Goal: Task Accomplishment & Management: Manage account settings

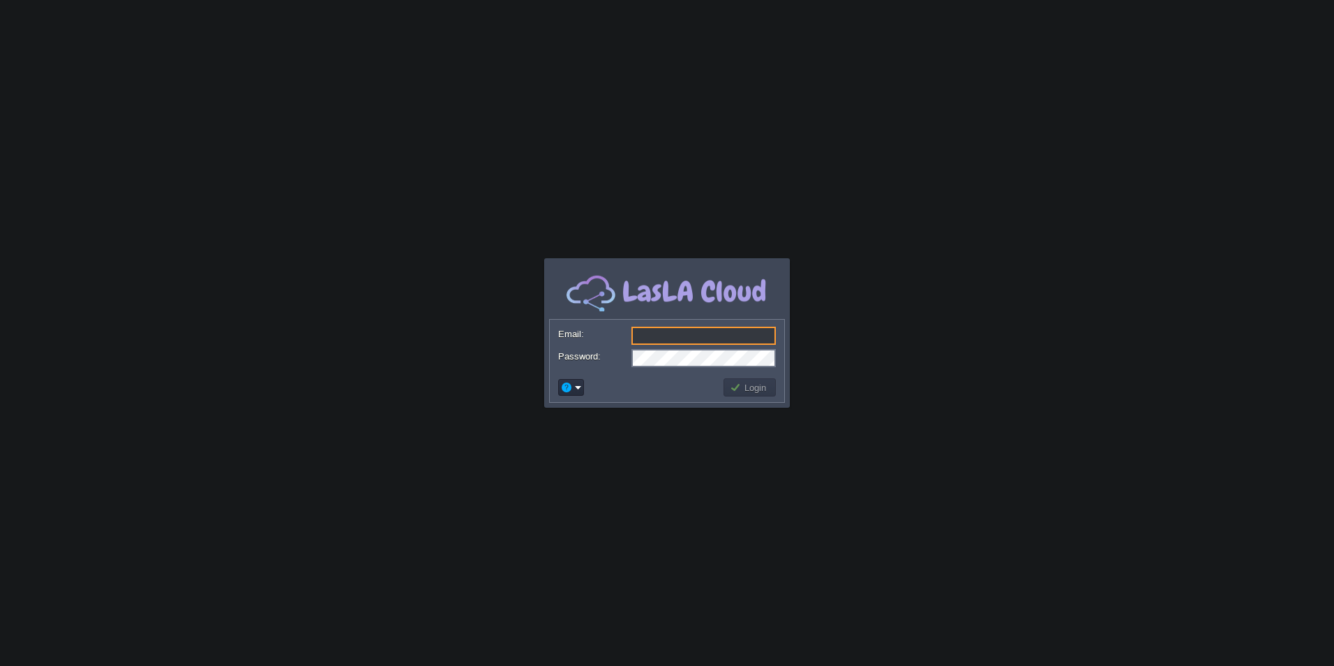
type input "[EMAIL_ADDRESS][DOMAIN_NAME]"
click at [666, 396] on td at bounding box center [638, 387] width 165 height 22
click at [740, 380] on td "Login" at bounding box center [749, 387] width 52 height 18
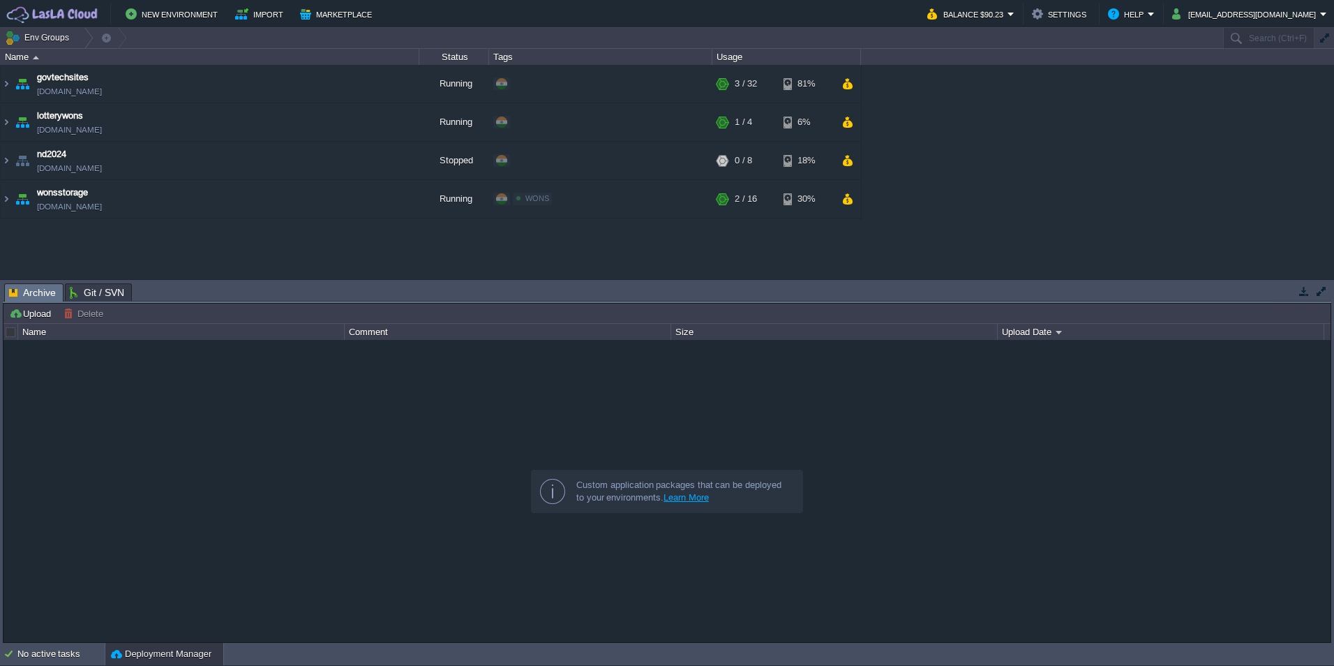
click at [91, 248] on div "govtechsites [DOMAIN_NAME] Running + Add to Env Group RAM 9% CPU 8% 3 / 32 81% …" at bounding box center [667, 171] width 1334 height 213
drag, startPoint x: 324, startPoint y: 119, endPoint x: 316, endPoint y: 128, distance: 11.4
click at [322, 119] on button "button" at bounding box center [321, 122] width 13 height 13
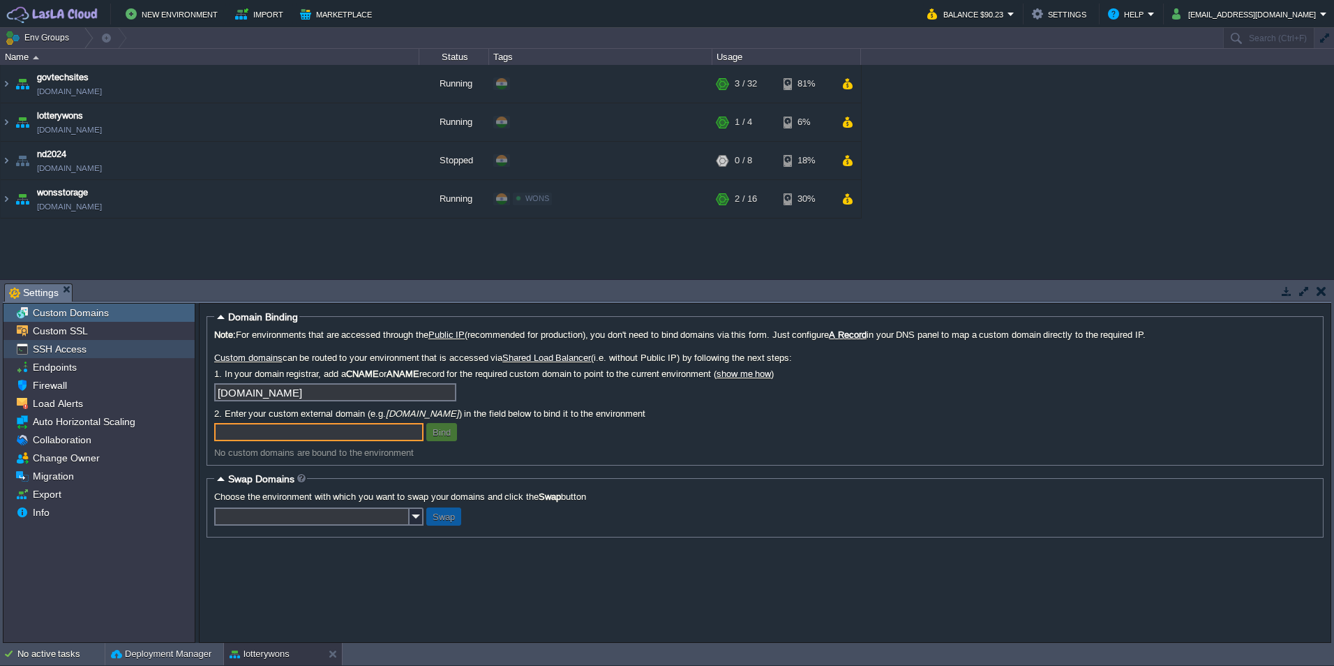
click at [62, 347] on span "SSH Access" at bounding box center [59, 349] width 59 height 13
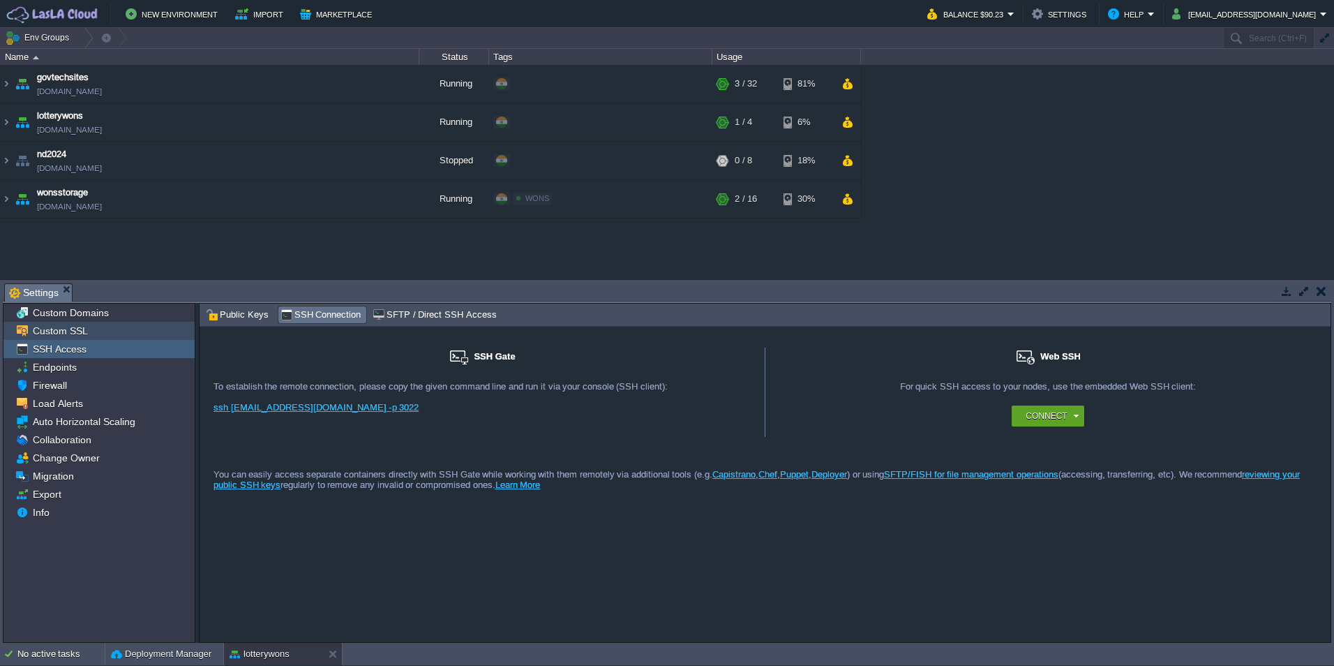
click at [59, 331] on span "Custom SSL" at bounding box center [60, 330] width 60 height 13
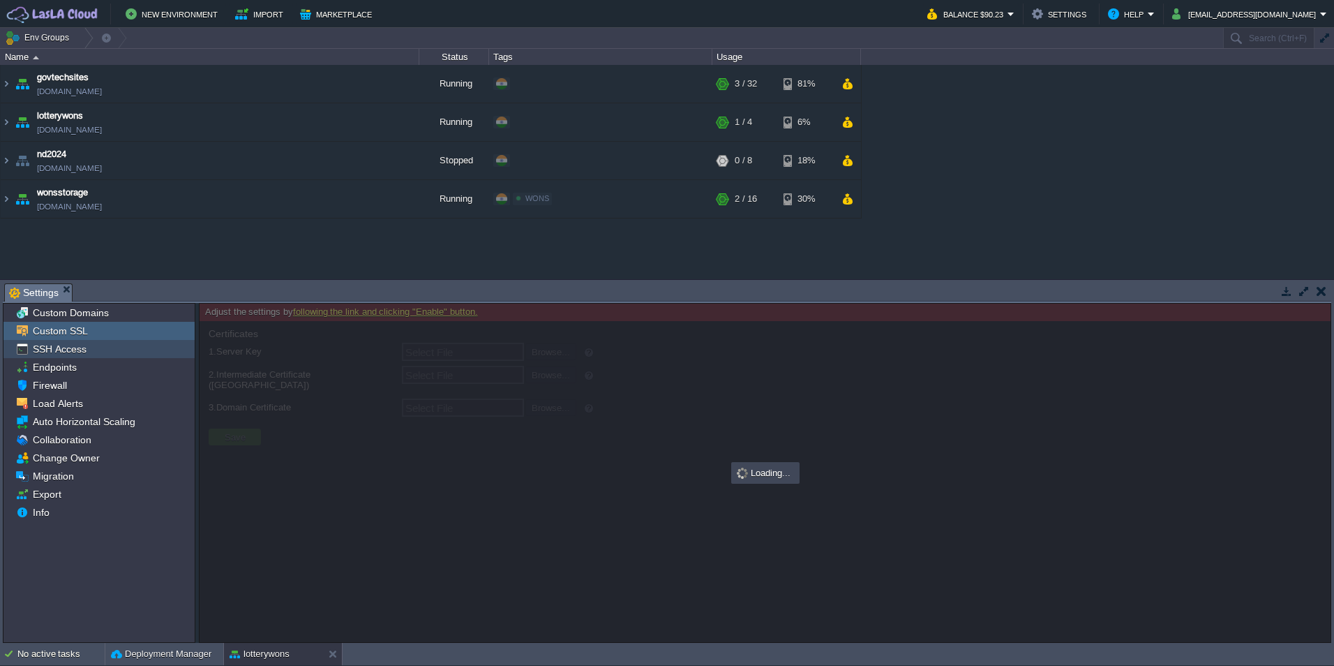
click at [56, 350] on span "SSH Access" at bounding box center [59, 349] width 59 height 13
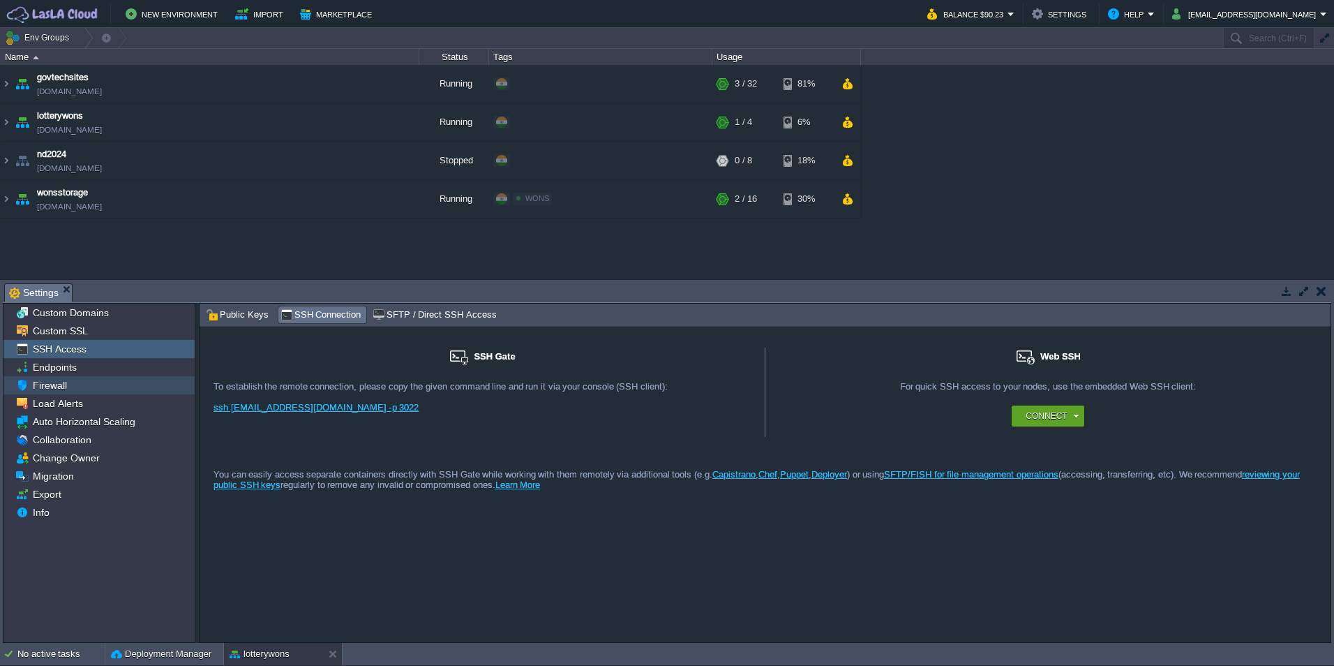
click at [58, 383] on span "Firewall" at bounding box center [49, 385] width 39 height 13
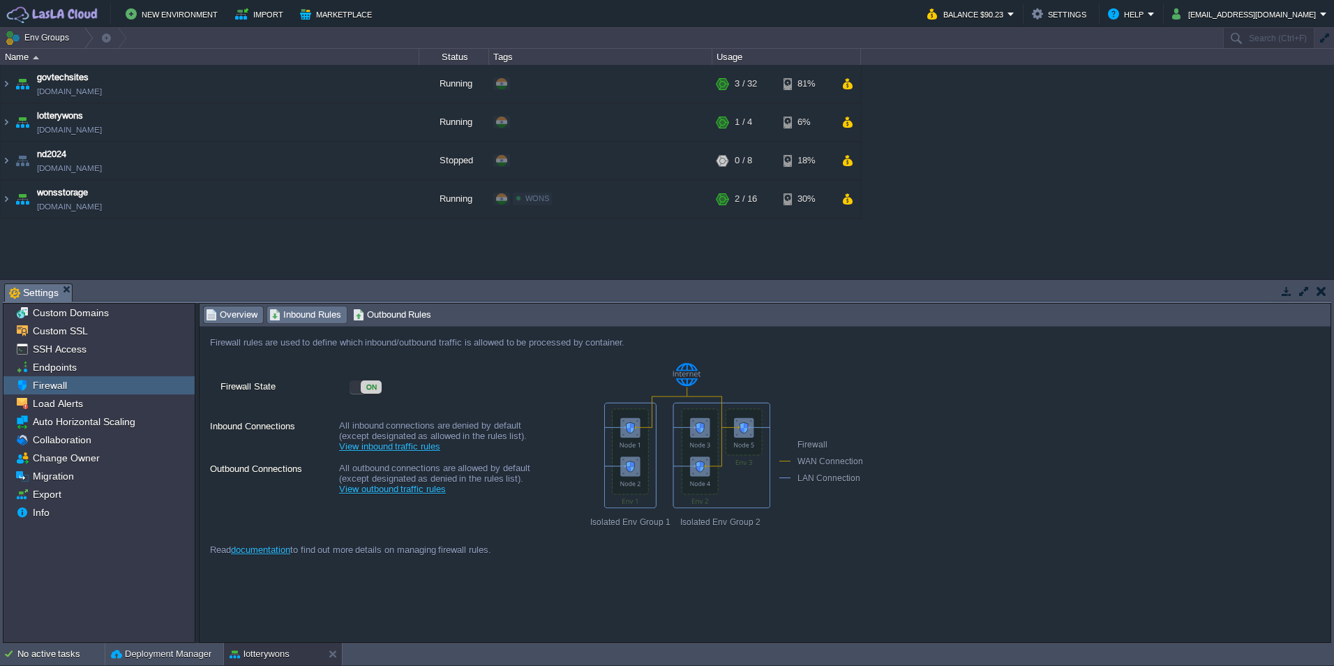
click at [310, 315] on span "Inbound Rules" at bounding box center [305, 314] width 72 height 15
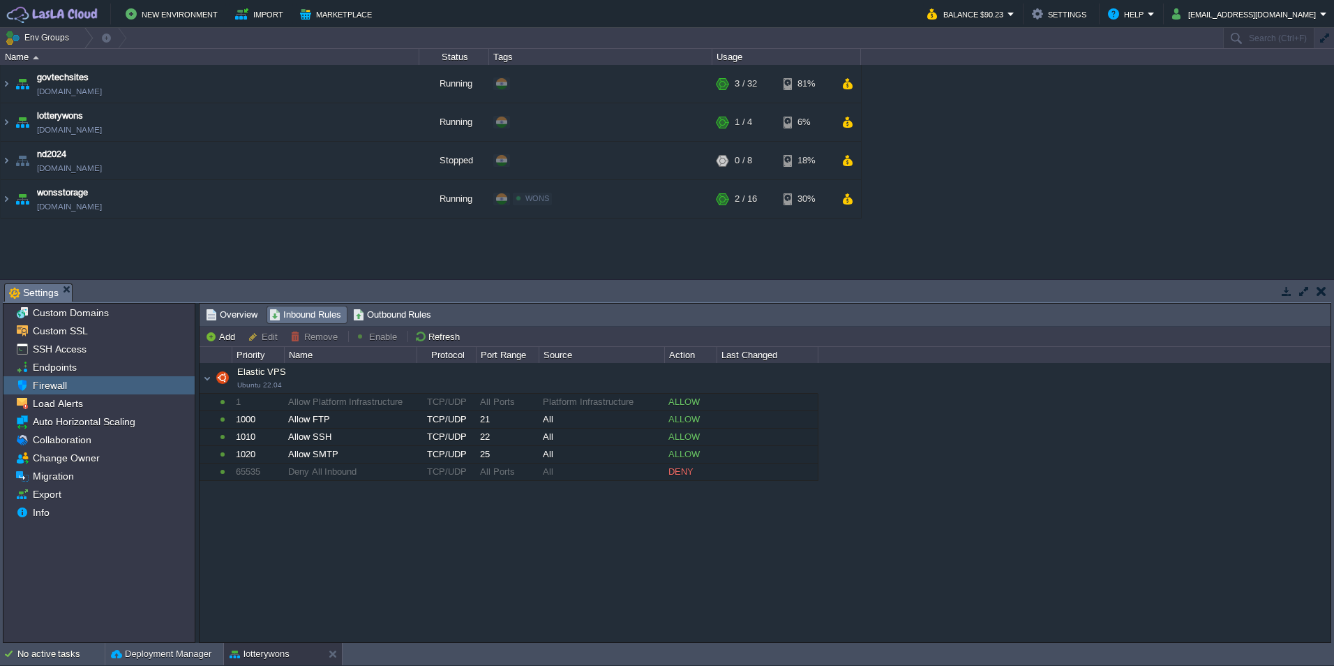
click at [337, 512] on div "Elastic VPS Ubuntu 22.04 Elastic VPS Ubuntu 22.04 1 Allow Platform Infrastructu…" at bounding box center [765, 502] width 1131 height 278
drag, startPoint x: 399, startPoint y: 316, endPoint x: 369, endPoint y: 313, distance: 30.1
click at [398, 315] on span "Outbound Rules" at bounding box center [392, 314] width 79 height 15
click at [311, 311] on span "Inbound Rules" at bounding box center [305, 314] width 72 height 15
click at [386, 544] on div "Elastic VPS Ubuntu 22.04 Elastic VPS Ubuntu 22.04 1 Allow Platform Infrastructu…" at bounding box center [765, 502] width 1131 height 278
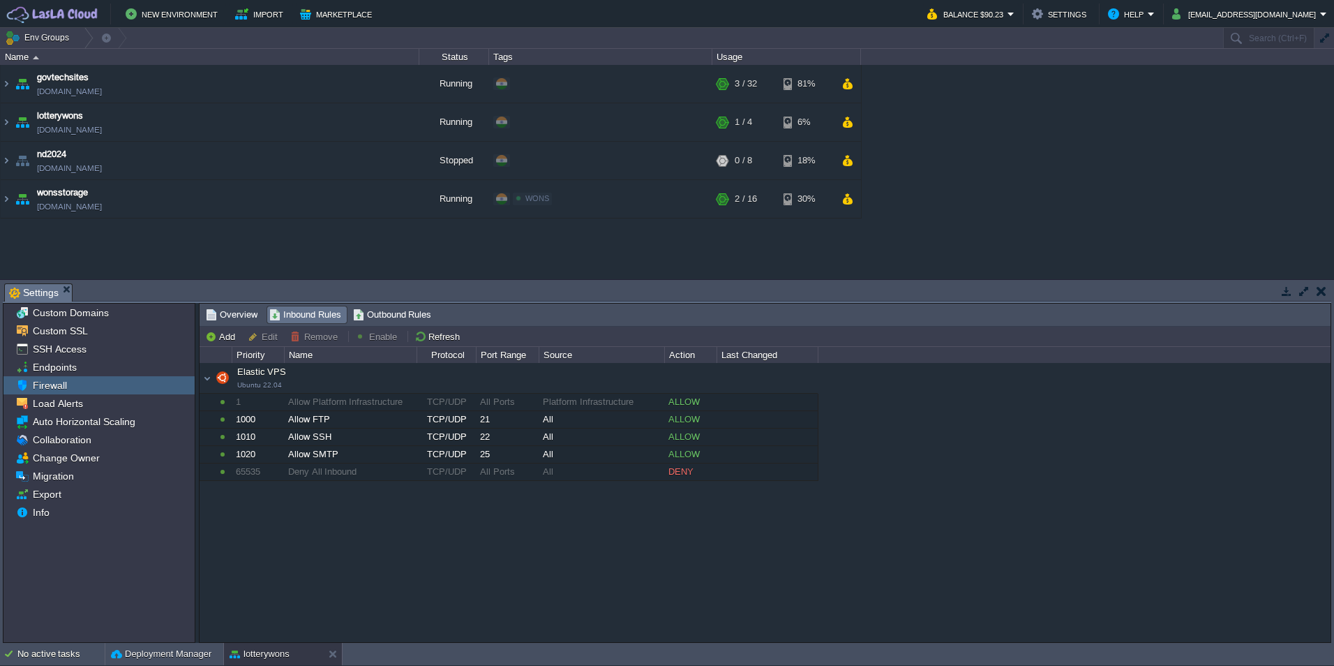
click at [383, 532] on div "Elastic VPS Ubuntu 22.04 Elastic VPS Ubuntu 22.04 1 Allow Platform Infrastructu…" at bounding box center [765, 502] width 1131 height 278
drag, startPoint x: 325, startPoint y: 116, endPoint x: 317, endPoint y: 126, distance: 13.0
click at [325, 119] on td at bounding box center [321, 122] width 21 height 21
click at [302, 311] on span "Inbound Rules" at bounding box center [305, 314] width 72 height 15
drag, startPoint x: 399, startPoint y: 527, endPoint x: 385, endPoint y: 523, distance: 14.4
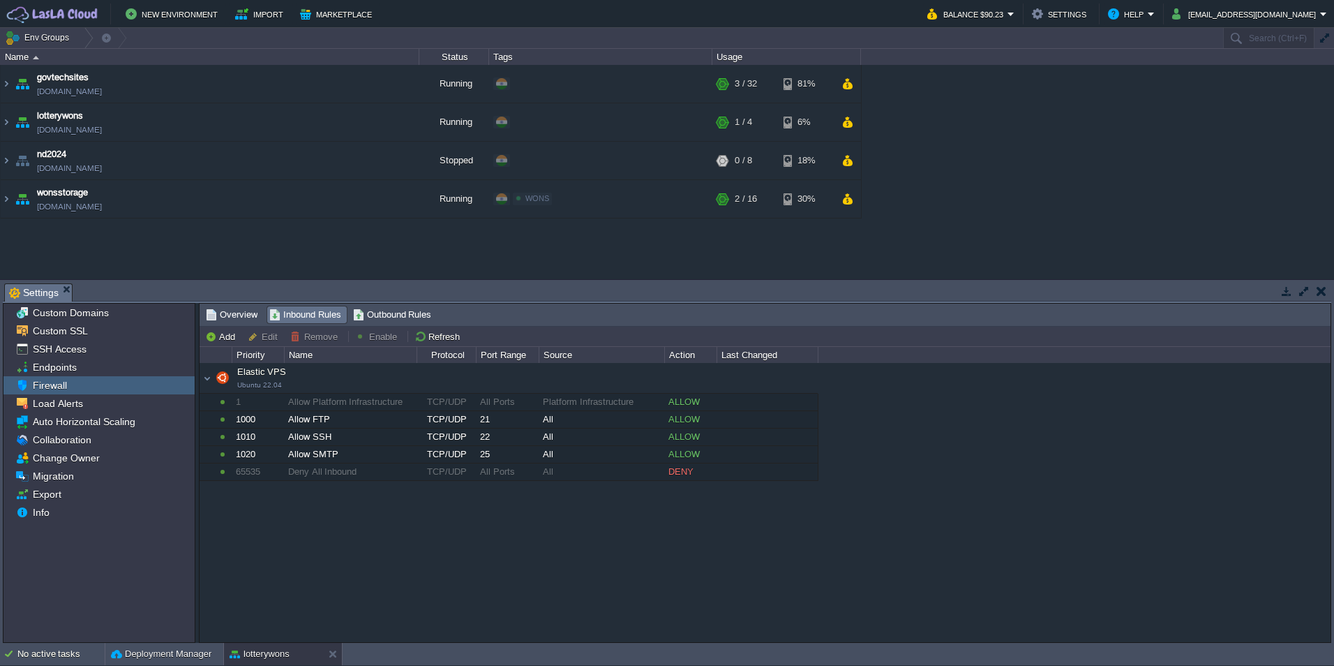
click at [395, 527] on div "Elastic VPS Ubuntu 22.04 Elastic VPS Ubuntu 22.04 1 Allow Platform Infrastructu…" at bounding box center [765, 502] width 1131 height 278
drag, startPoint x: 569, startPoint y: 567, endPoint x: 475, endPoint y: 472, distance: 134.2
click at [568, 567] on div "Elastic VPS Ubuntu 22.04 Elastic VPS Ubuntu 22.04 1 Allow Platform Infrastructu…" at bounding box center [765, 502] width 1131 height 278
click at [361, 523] on div "Elastic VPS Ubuntu 22.04 Elastic VPS Ubuntu 22.04 1 Allow Platform Infrastructu…" at bounding box center [765, 502] width 1131 height 278
click at [320, 123] on button "button" at bounding box center [321, 122] width 13 height 13
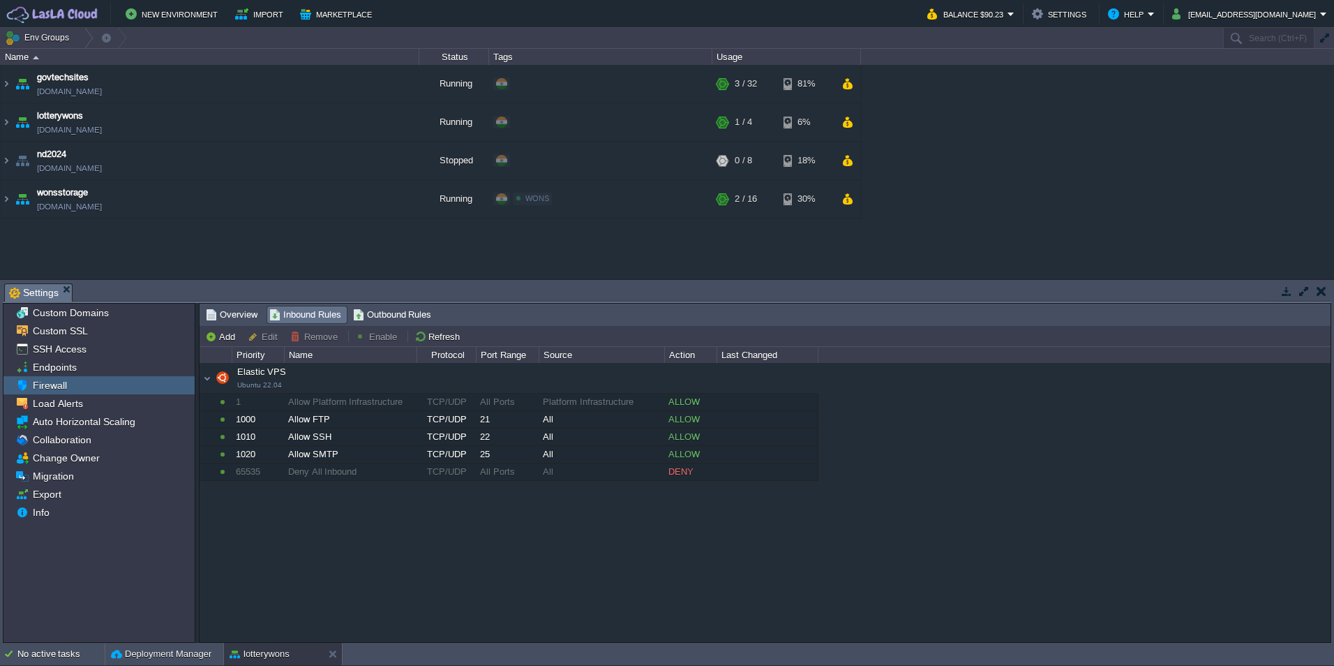
click at [65, 382] on span "Firewall" at bounding box center [49, 385] width 39 height 13
click at [63, 399] on span "Load Alerts" at bounding box center [57, 403] width 55 height 13
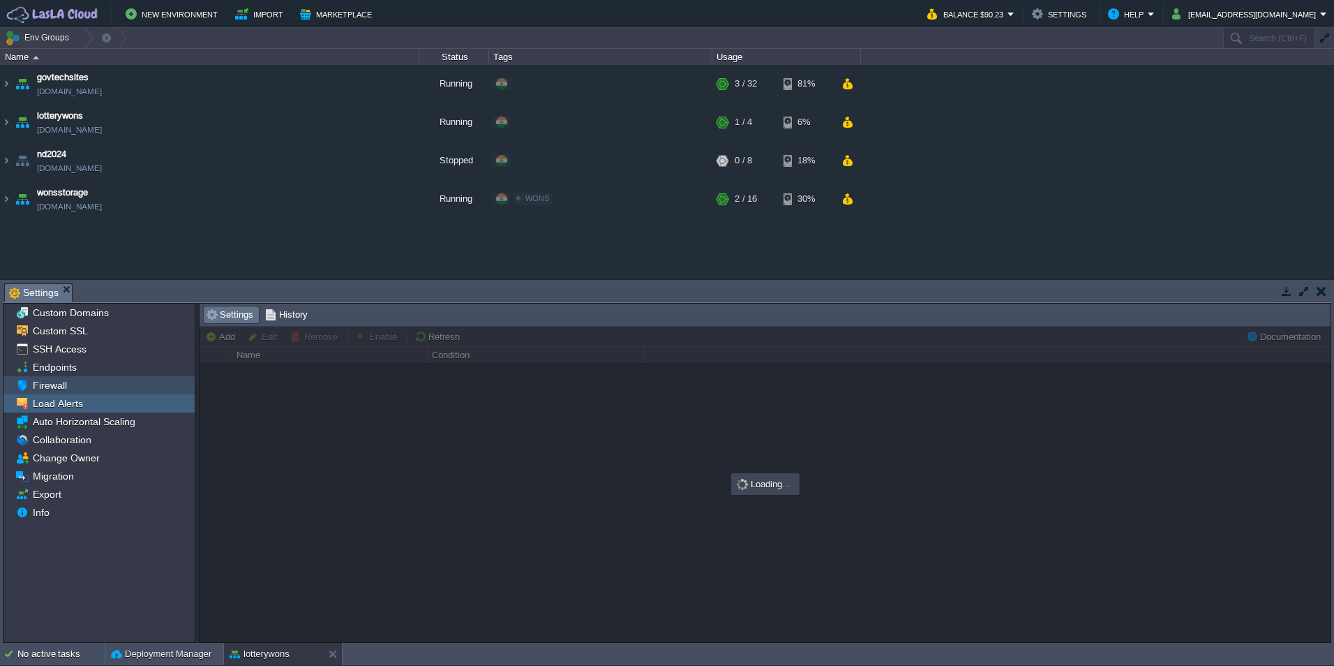
click at [57, 383] on span "Firewall" at bounding box center [49, 385] width 39 height 13
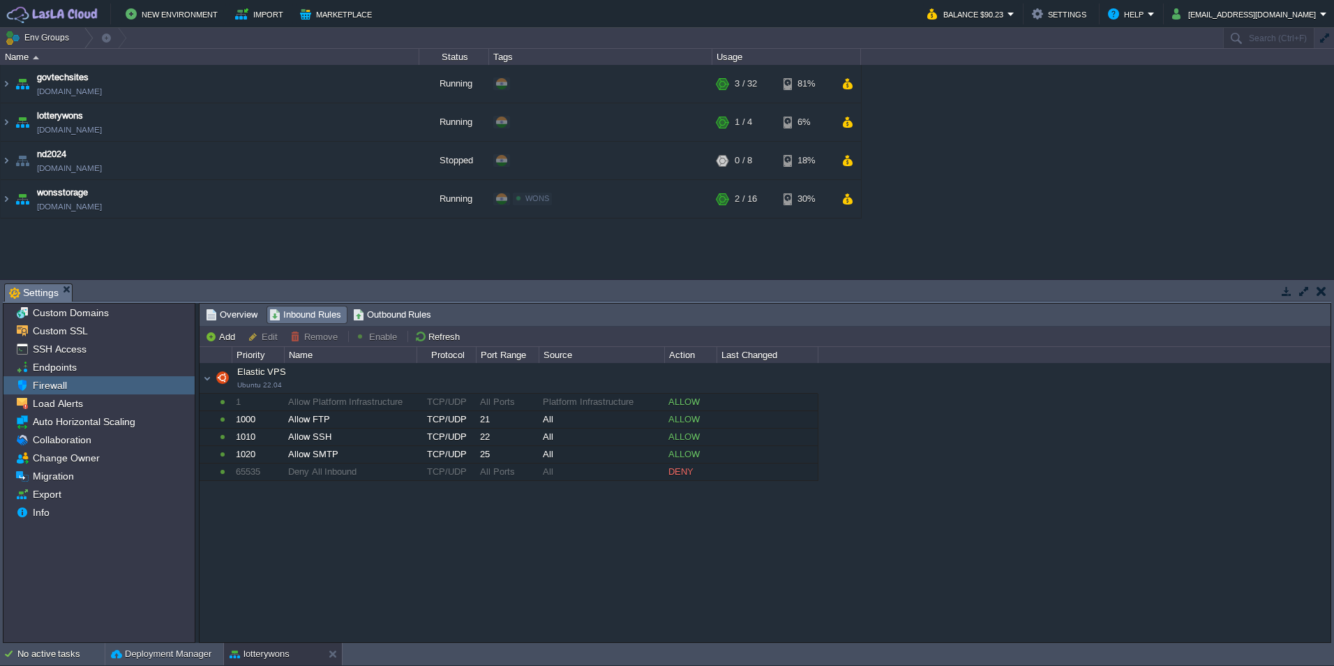
click at [492, 517] on div "Elastic VPS Ubuntu 22.04 Elastic VPS Ubuntu 22.04 1 Allow Platform Infrastructu…" at bounding box center [765, 502] width 1131 height 278
click at [223, 317] on span "Overview" at bounding box center [232, 314] width 52 height 15
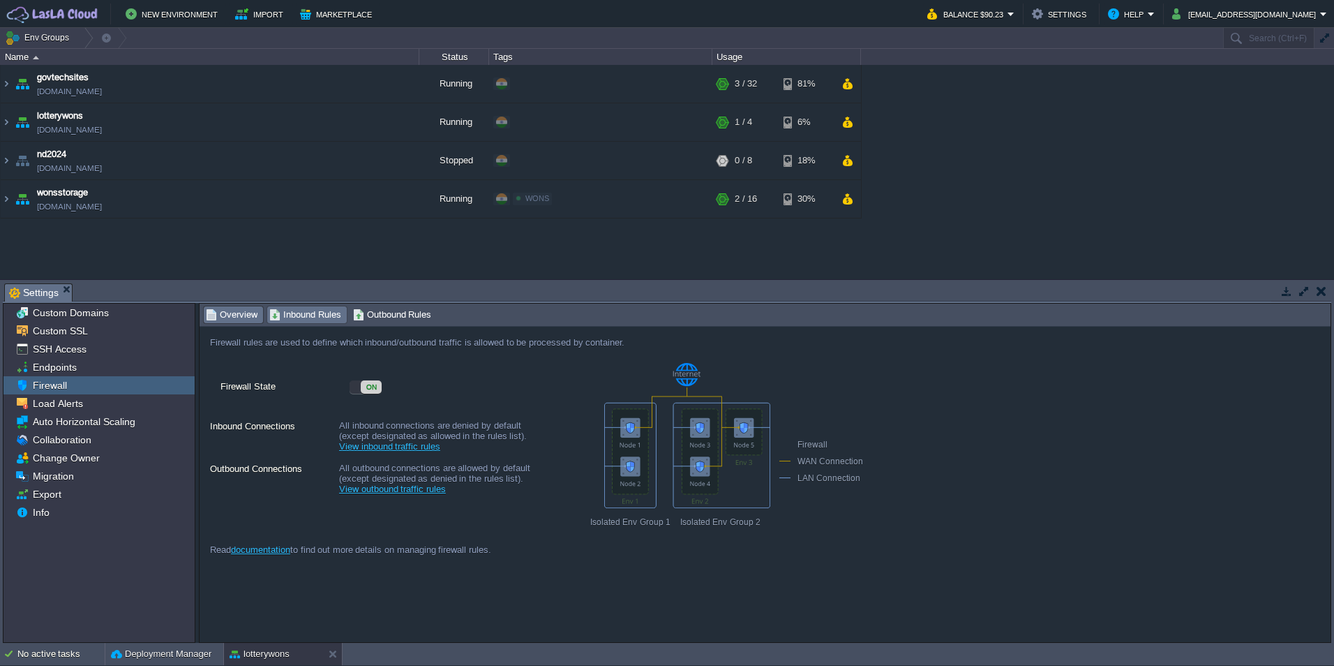
click at [318, 317] on span "Inbound Rules" at bounding box center [305, 314] width 72 height 15
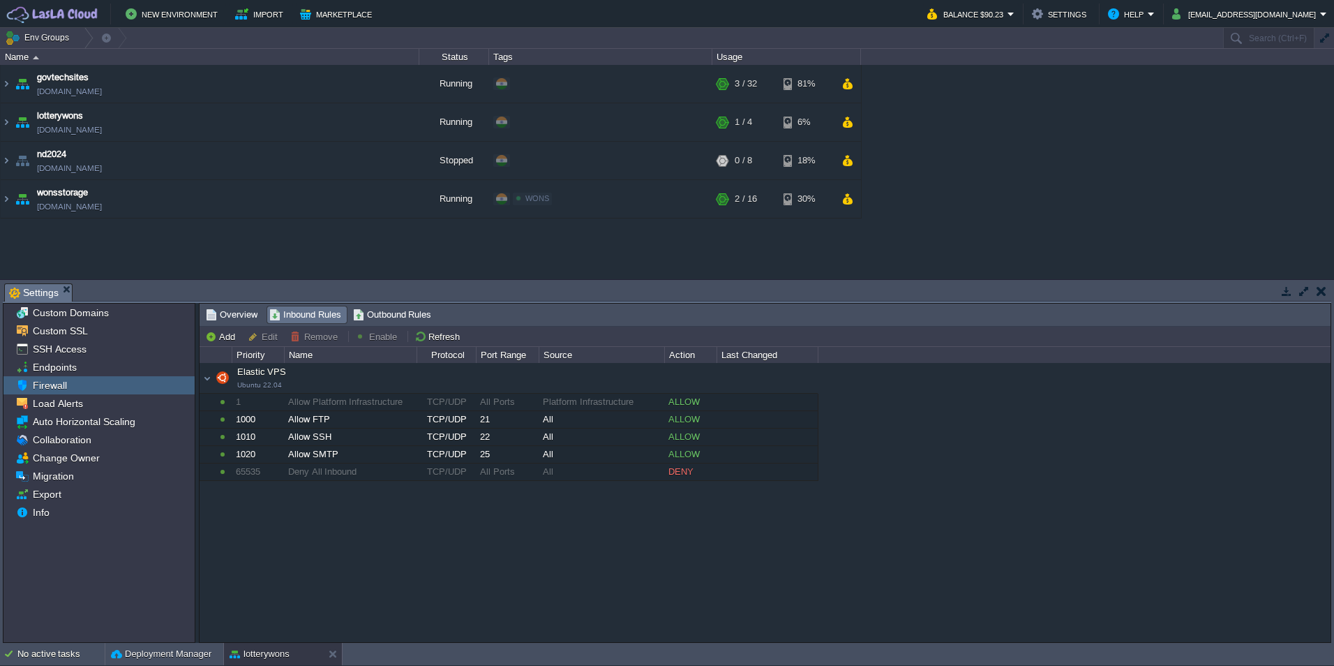
click at [354, 523] on div "Elastic VPS Ubuntu 22.04 Elastic VPS Ubuntu 22.04 1 Allow Platform Infrastructu…" at bounding box center [765, 502] width 1131 height 278
click at [412, 545] on div "Elastic VPS Ubuntu 22.04 Elastic VPS Ubuntu 22.04 1 Allow Platform Infrastructu…" at bounding box center [765, 502] width 1131 height 278
click at [506, 548] on div "Elastic VPS Ubuntu 22.04 Elastic VPS Ubuntu 22.04 1 Allow Platform Infrastructu…" at bounding box center [765, 502] width 1131 height 278
click at [6, 123] on img at bounding box center [6, 122] width 11 height 38
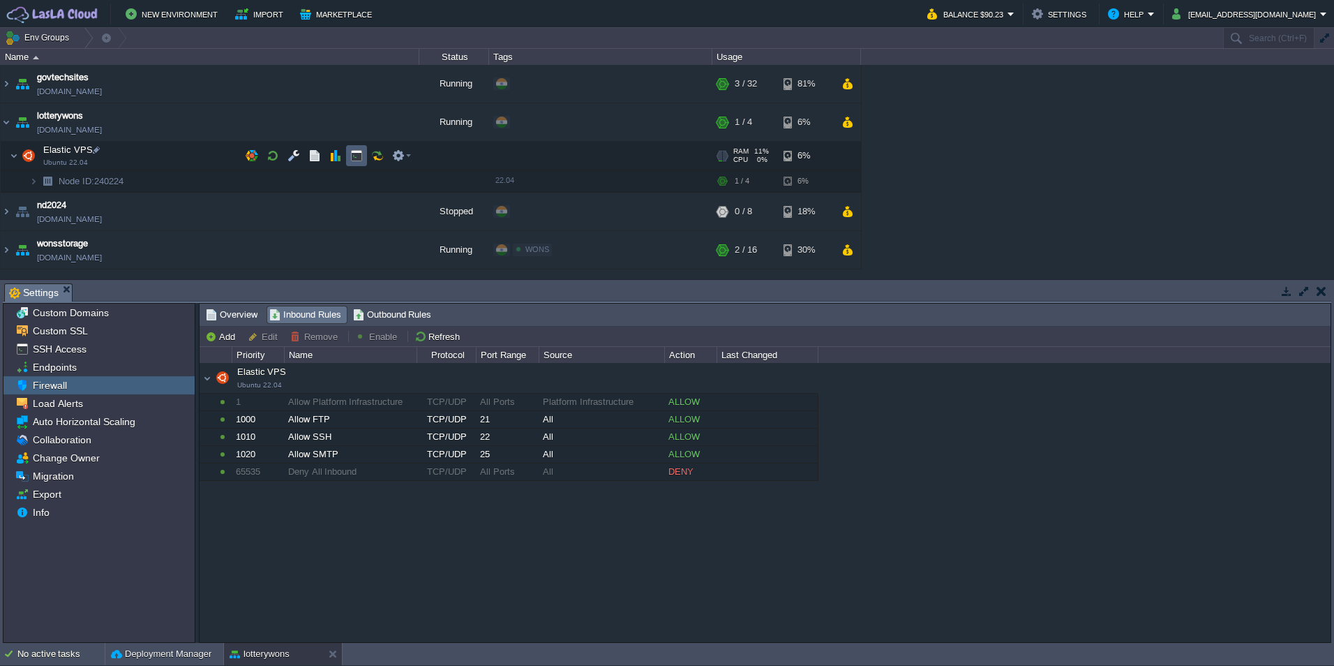
click at [354, 158] on button "button" at bounding box center [356, 155] width 13 height 13
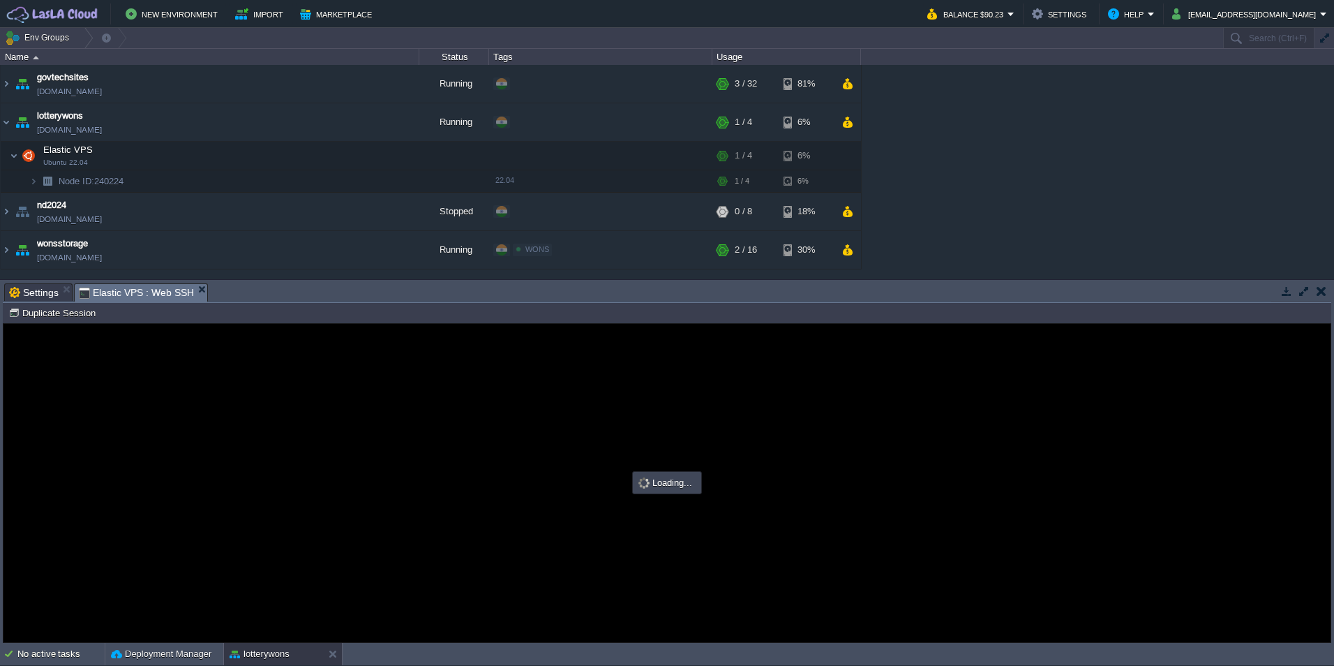
type input "#000000"
